Goal: Find specific page/section: Find specific page/section

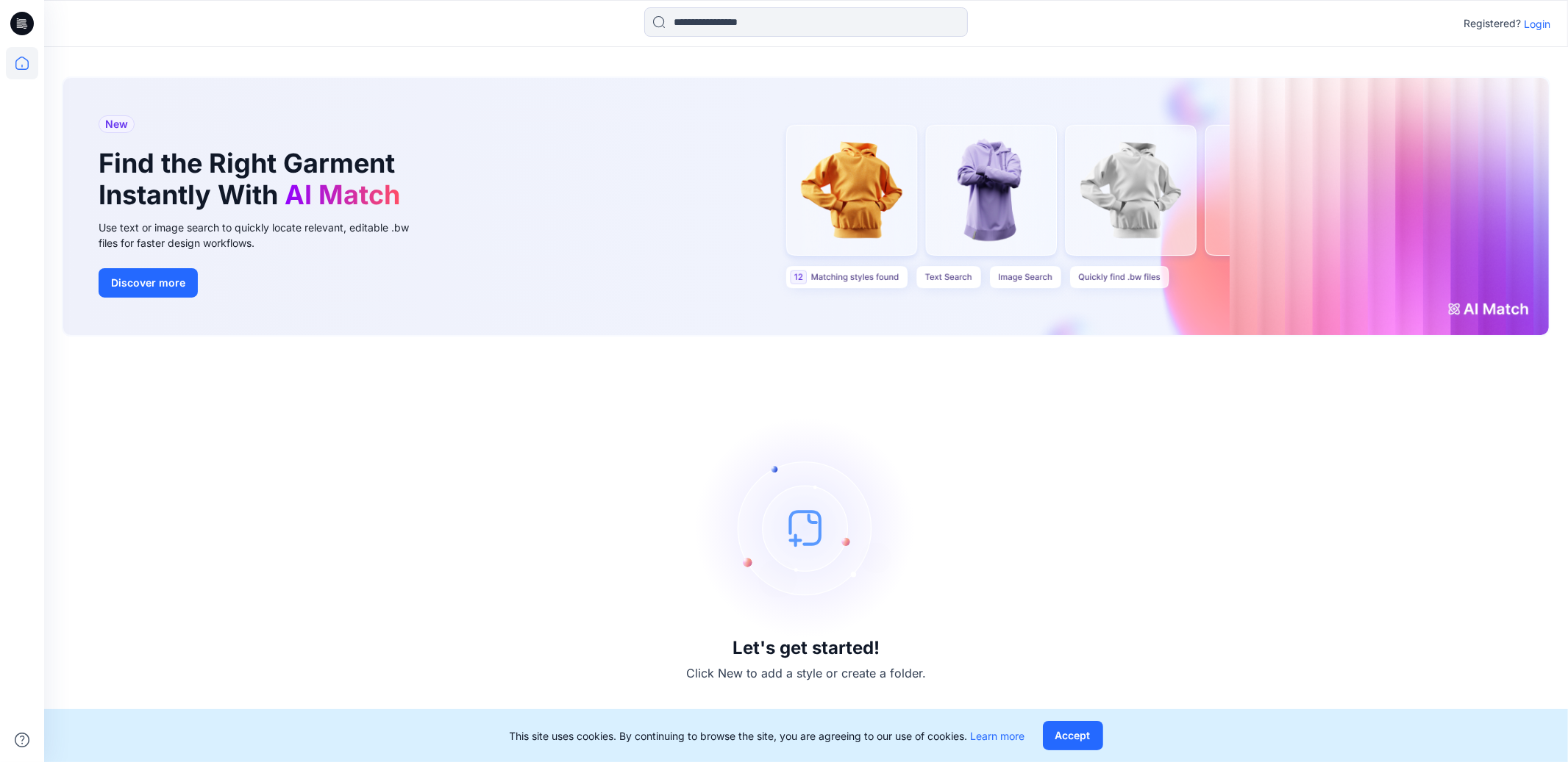
click at [1536, 26] on p "Login" at bounding box center [1537, 23] width 27 height 15
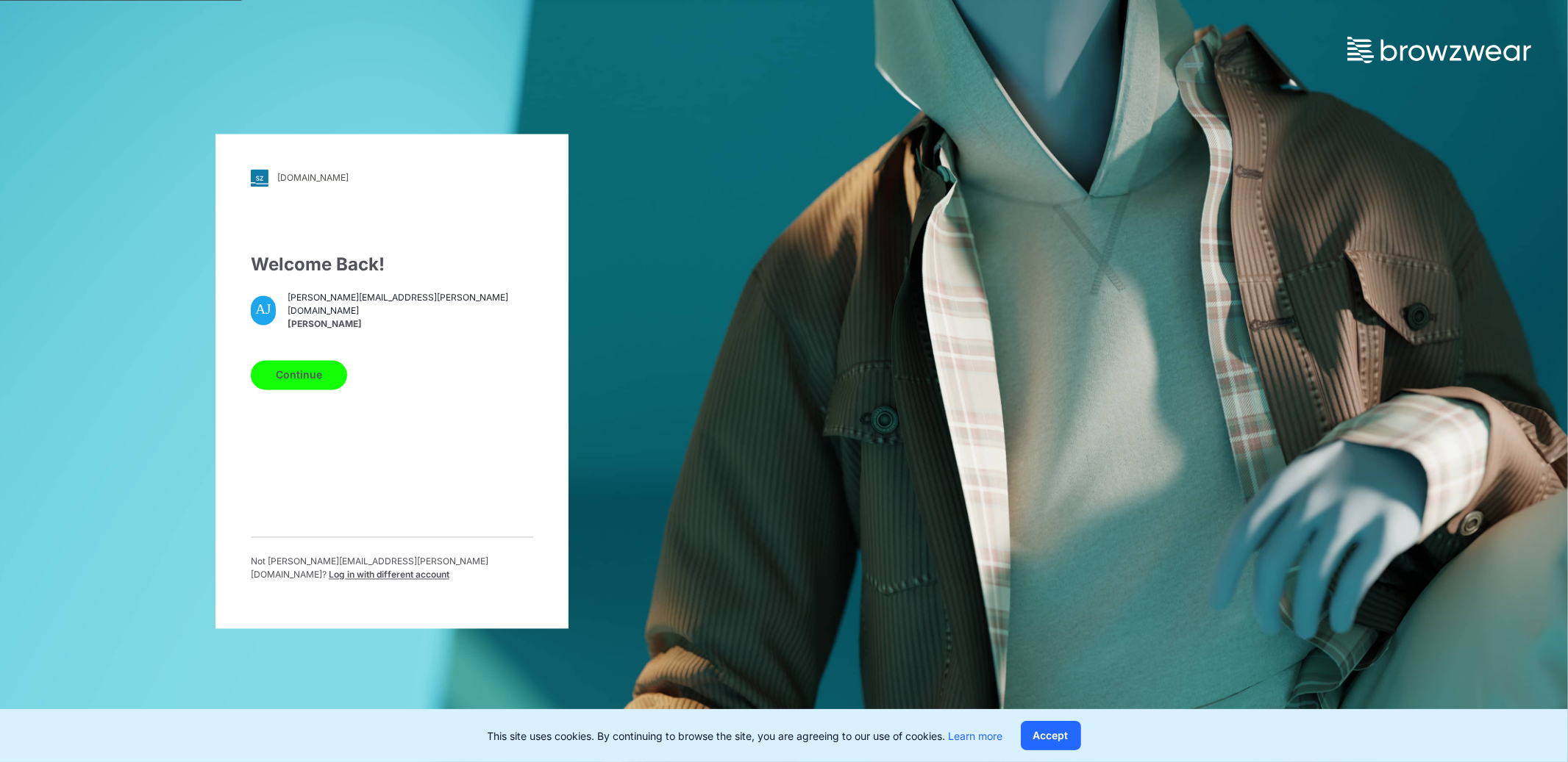
click at [288, 379] on button "Continue" at bounding box center [298, 374] width 96 height 29
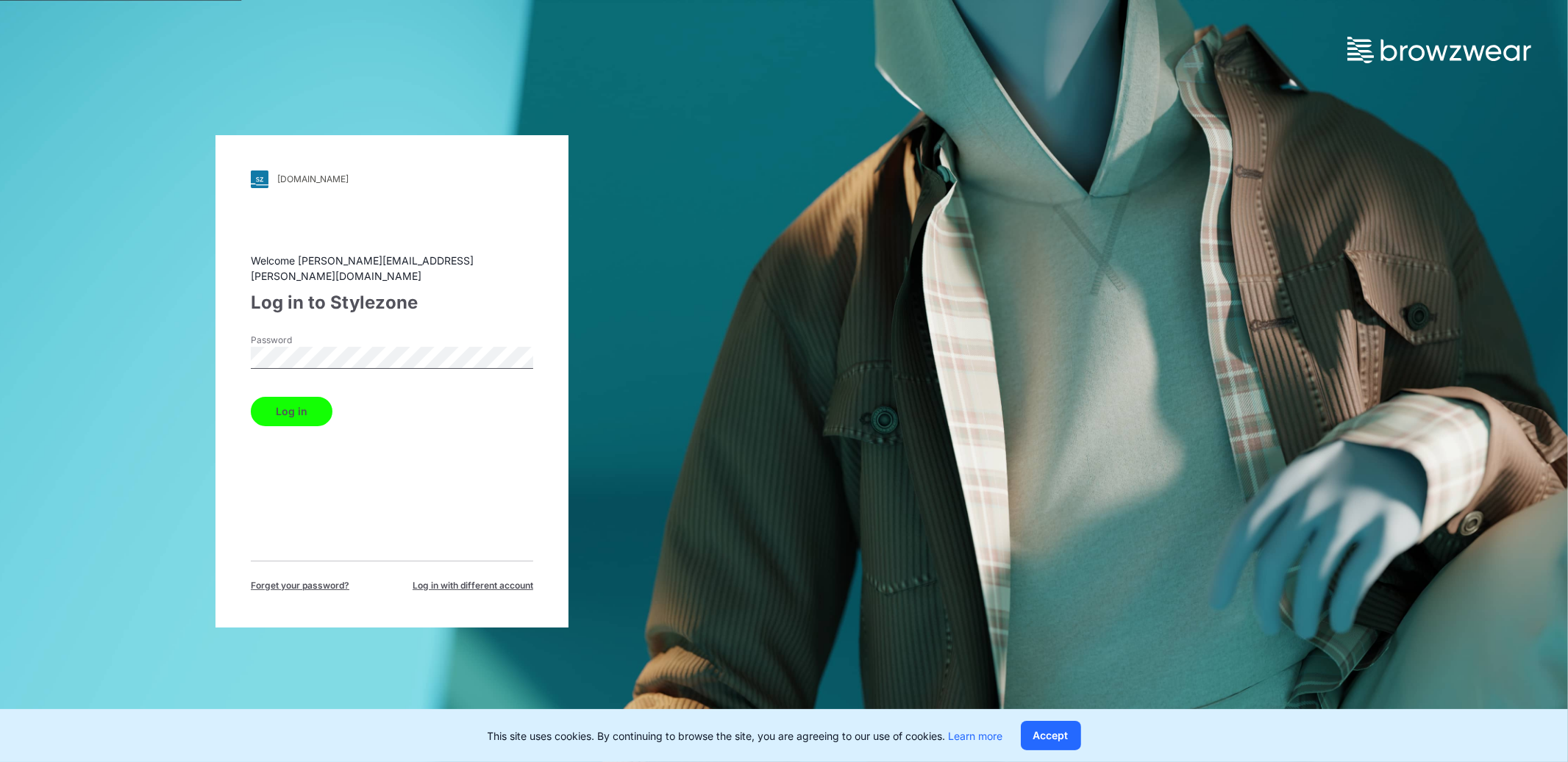
click at [299, 399] on button "Log in" at bounding box center [291, 411] width 81 height 29
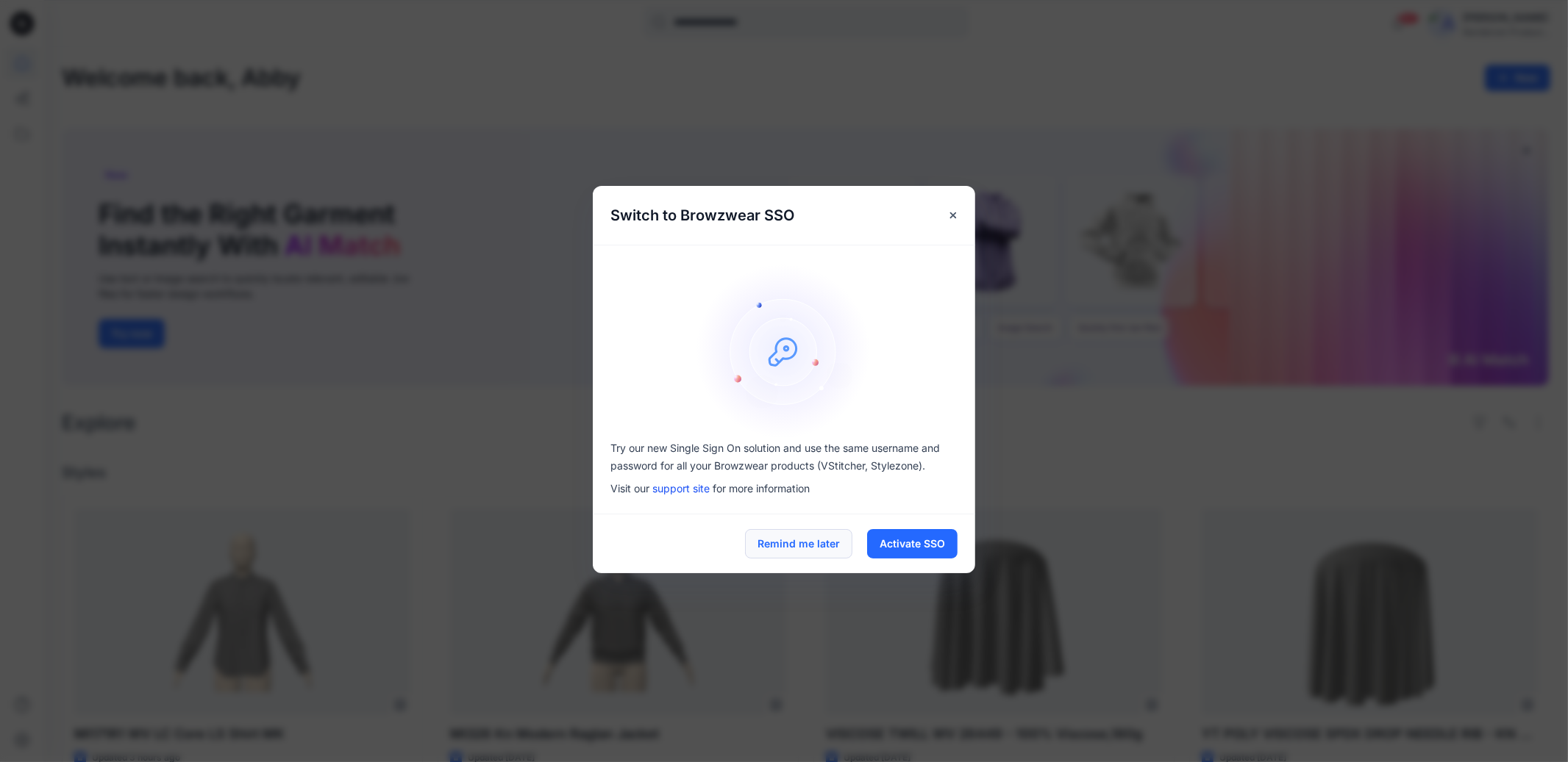
click at [805, 539] on button "Remind me later" at bounding box center [798, 543] width 107 height 29
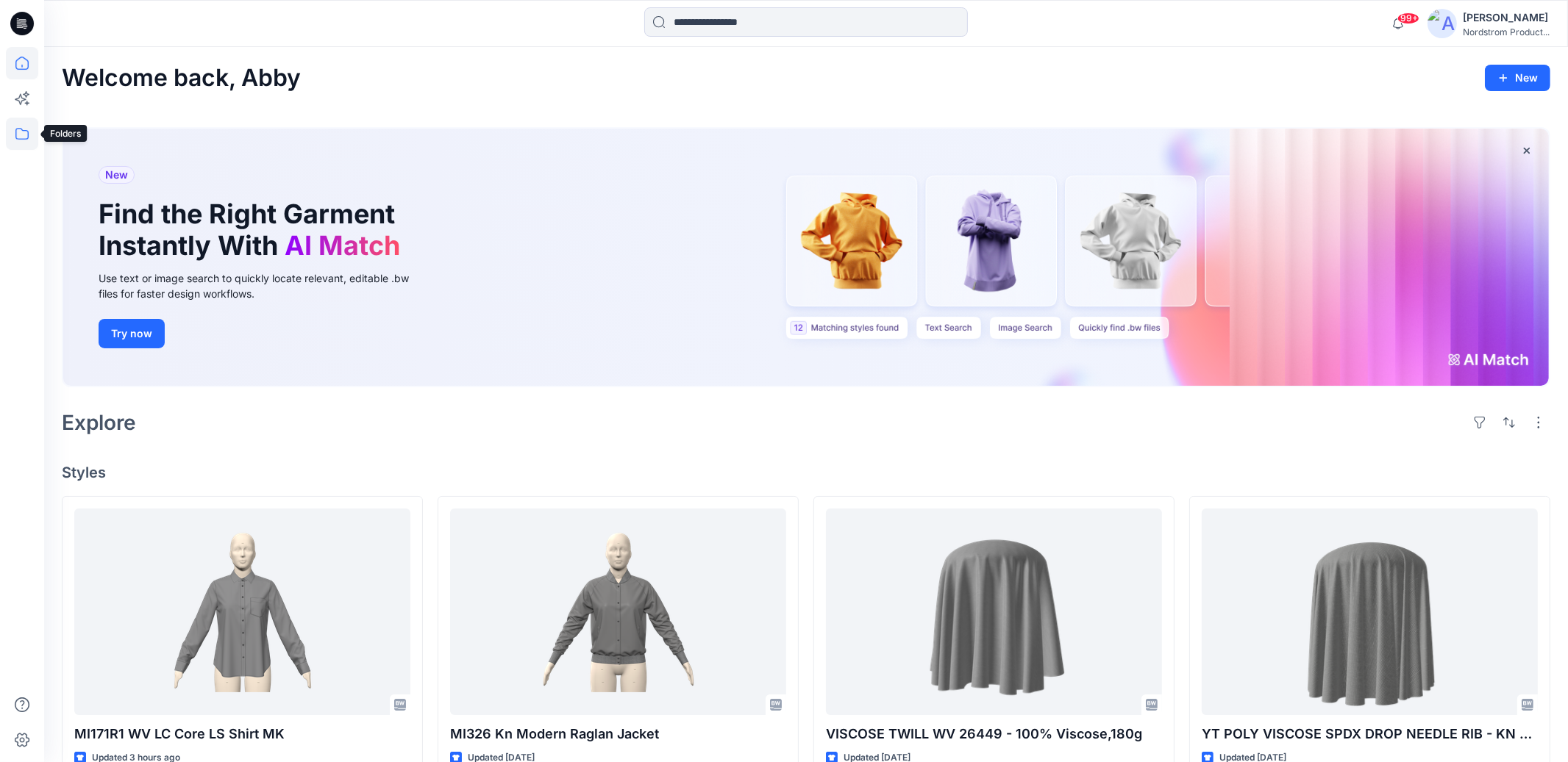
click at [22, 126] on icon at bounding box center [22, 133] width 33 height 33
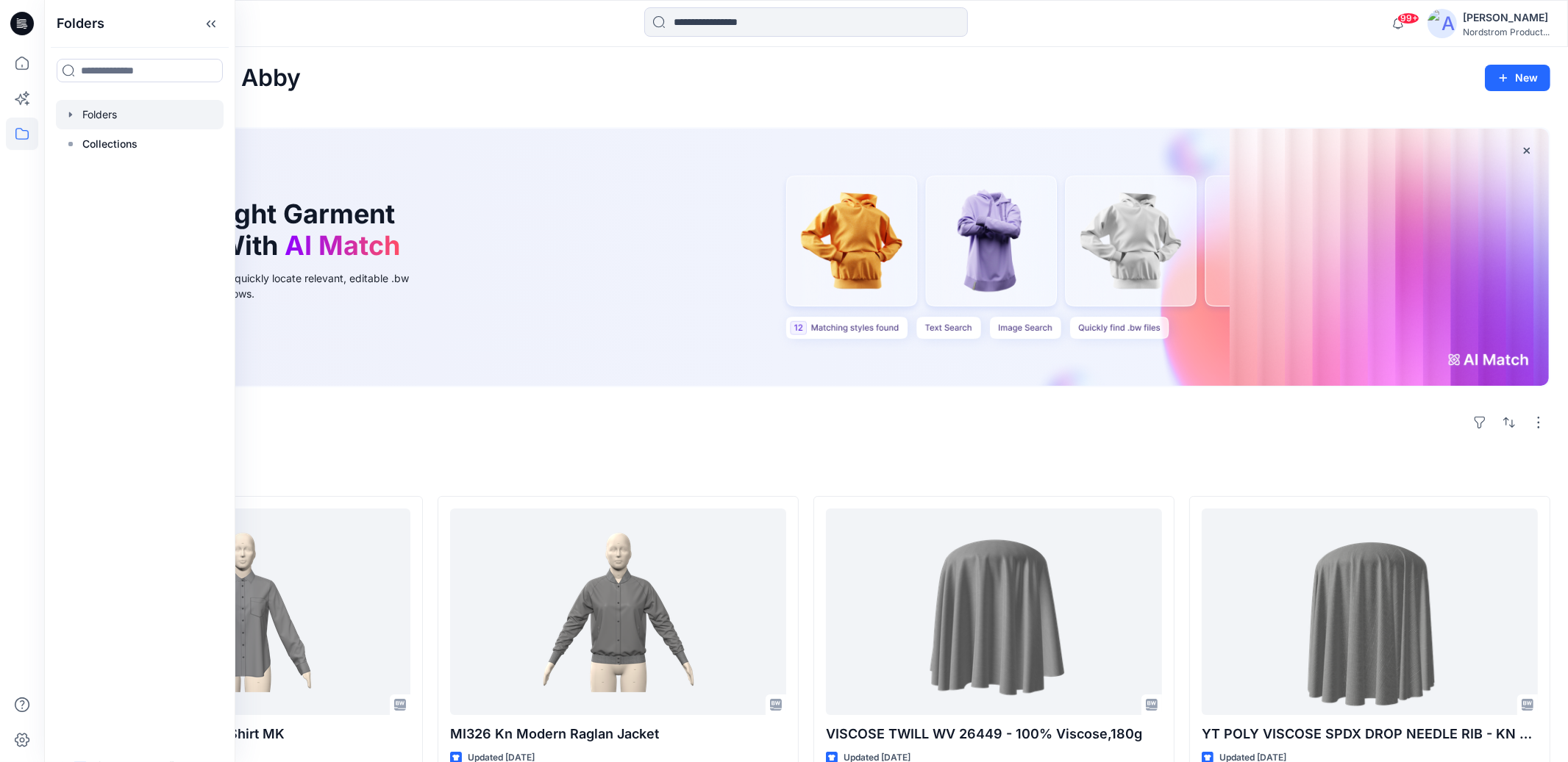
click at [147, 116] on div at bounding box center [140, 114] width 168 height 29
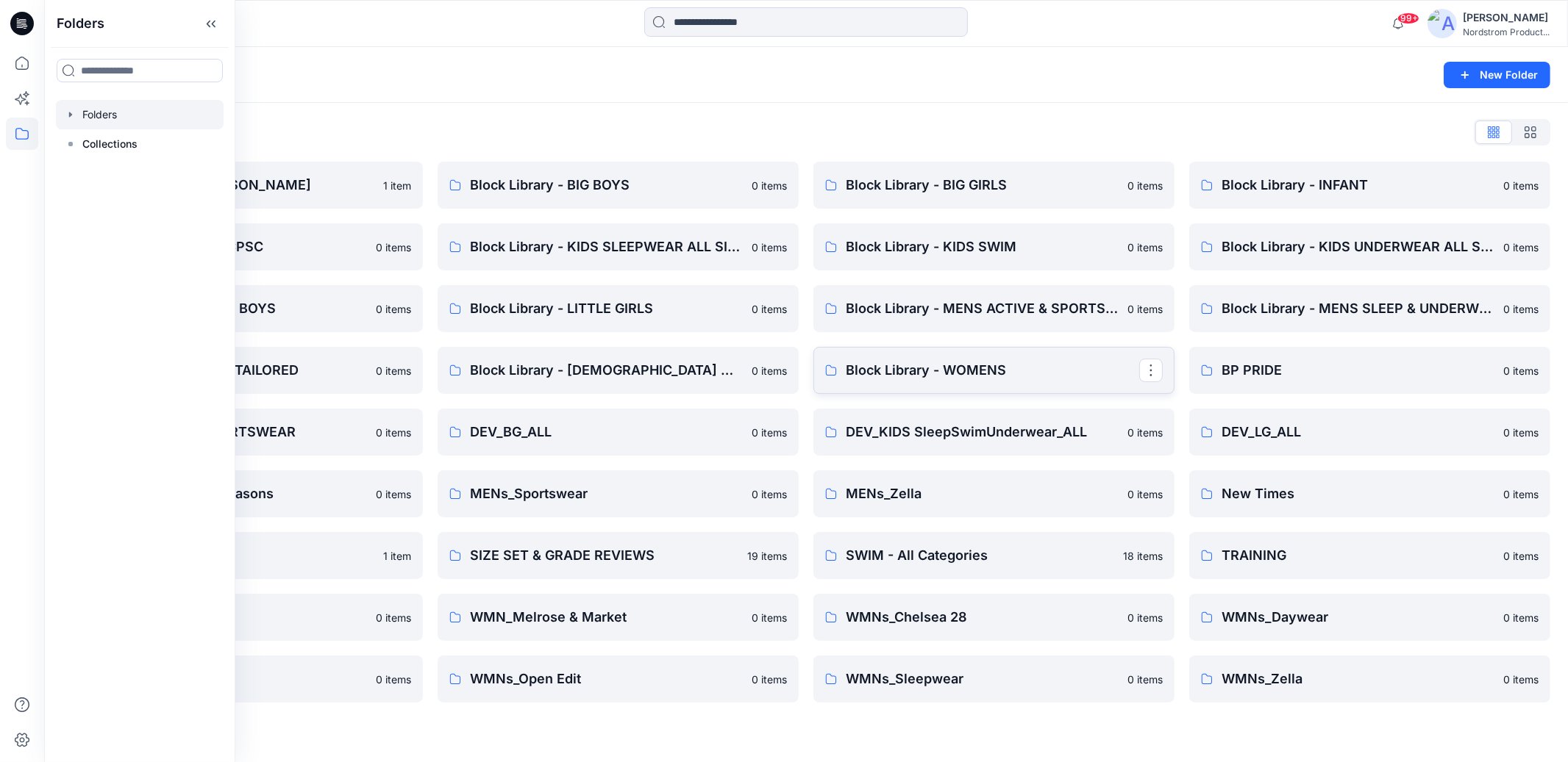
click at [985, 364] on p "Block Library - WOMENS" at bounding box center [993, 370] width 293 height 21
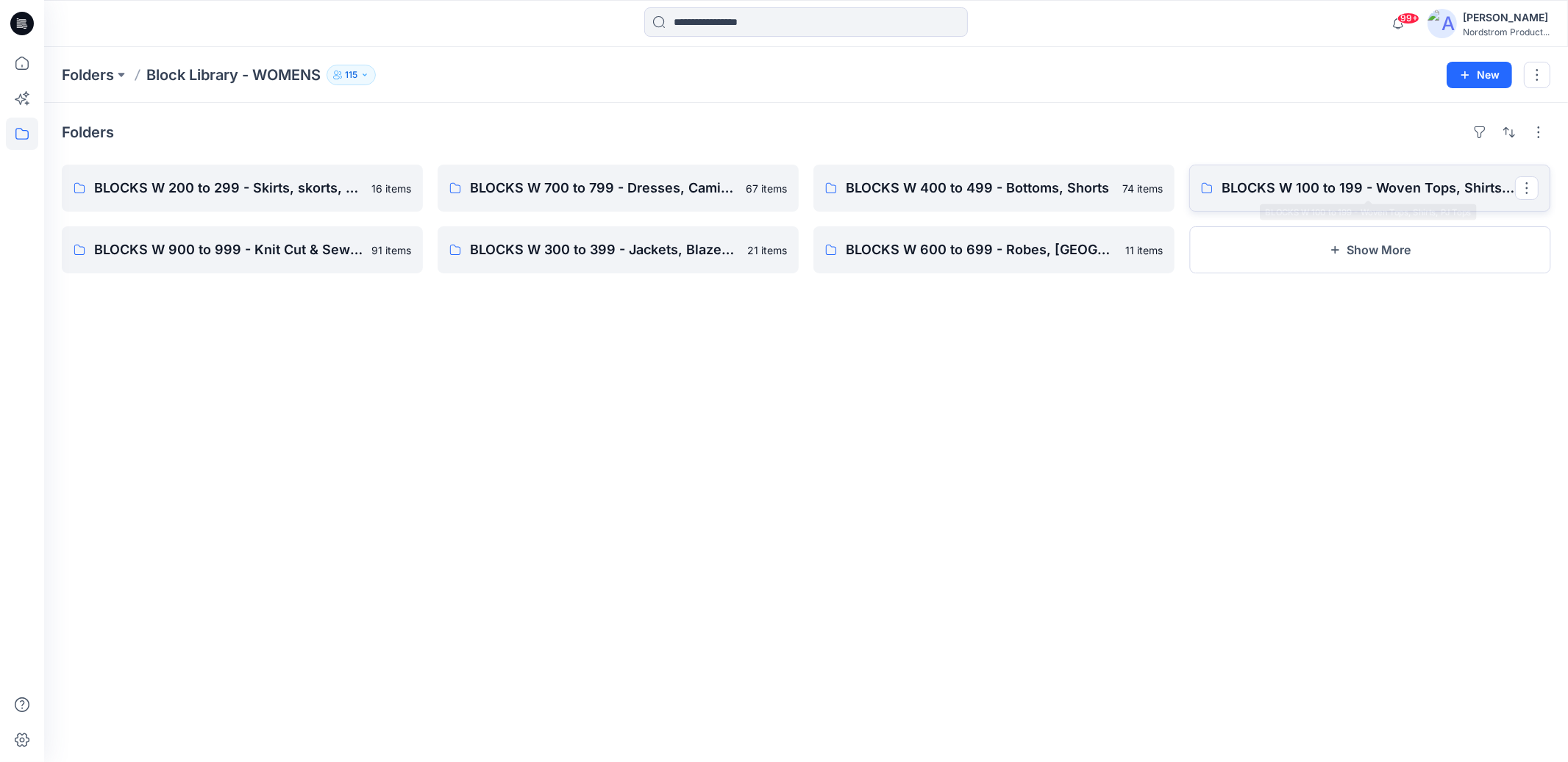
click at [1253, 195] on p "BLOCKS W 100 to 199 - Woven Tops, Shirts, PJ Tops" at bounding box center [1368, 188] width 293 height 21
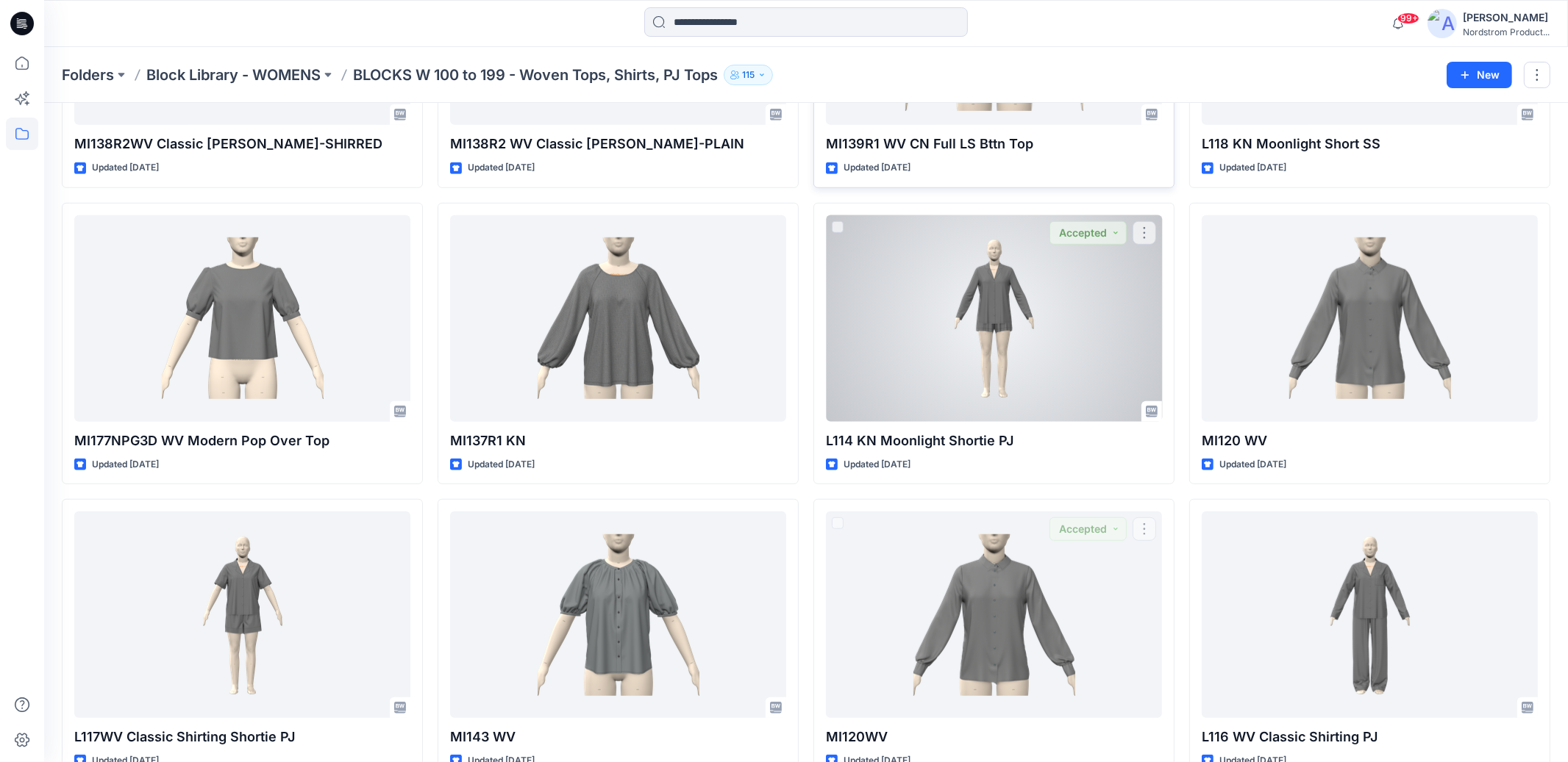
scroll to position [1117, 0]
